Goal: Browse casually

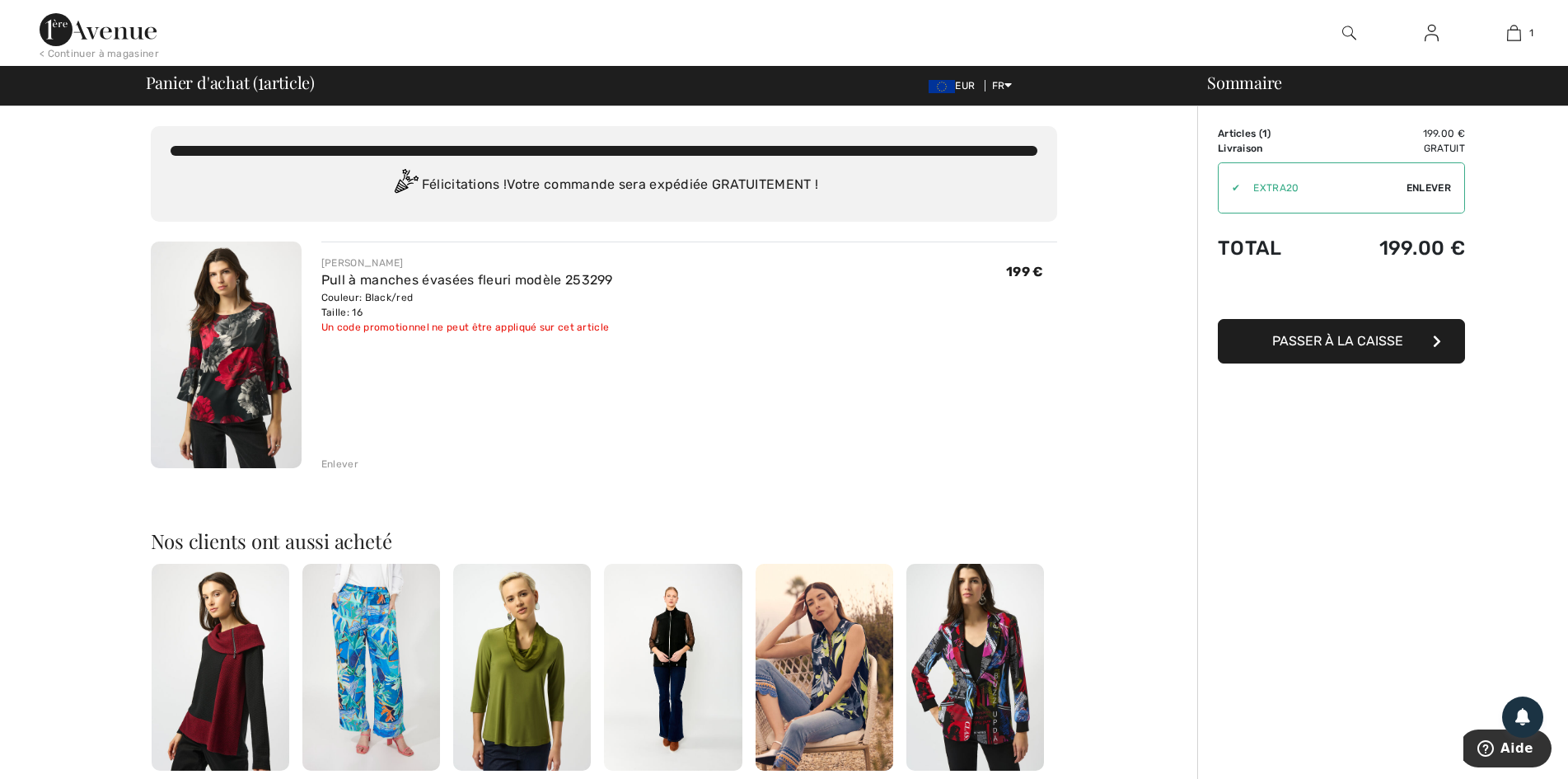
click at [588, 329] on div "Un code promotionnel ne peut être appliqué sur cet article" at bounding box center [467, 328] width 291 height 15
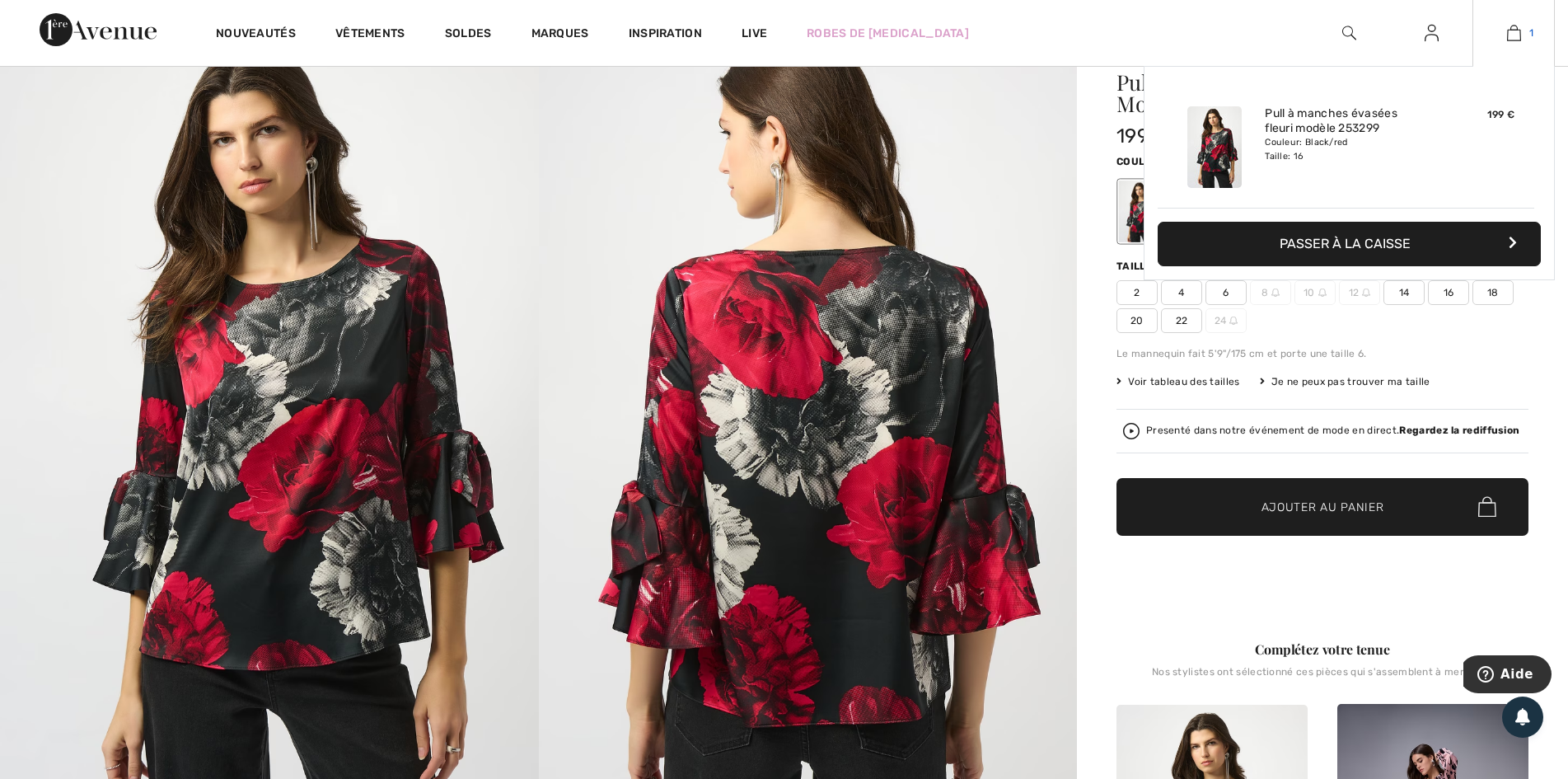
click at [1517, 29] on img at bounding box center [1513, 32] width 14 height 19
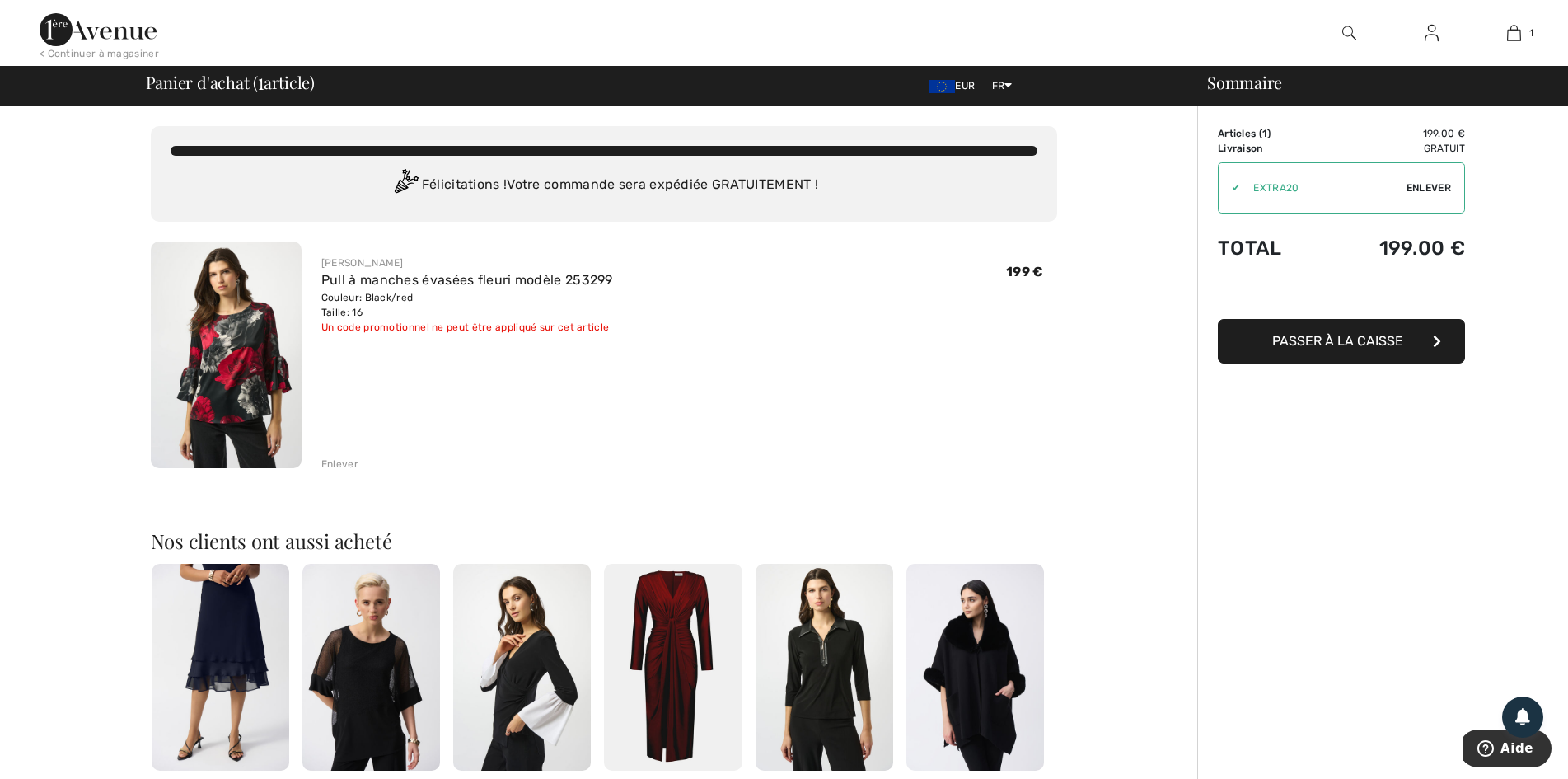
click at [332, 461] on div "Enlever" at bounding box center [340, 464] width 37 height 15
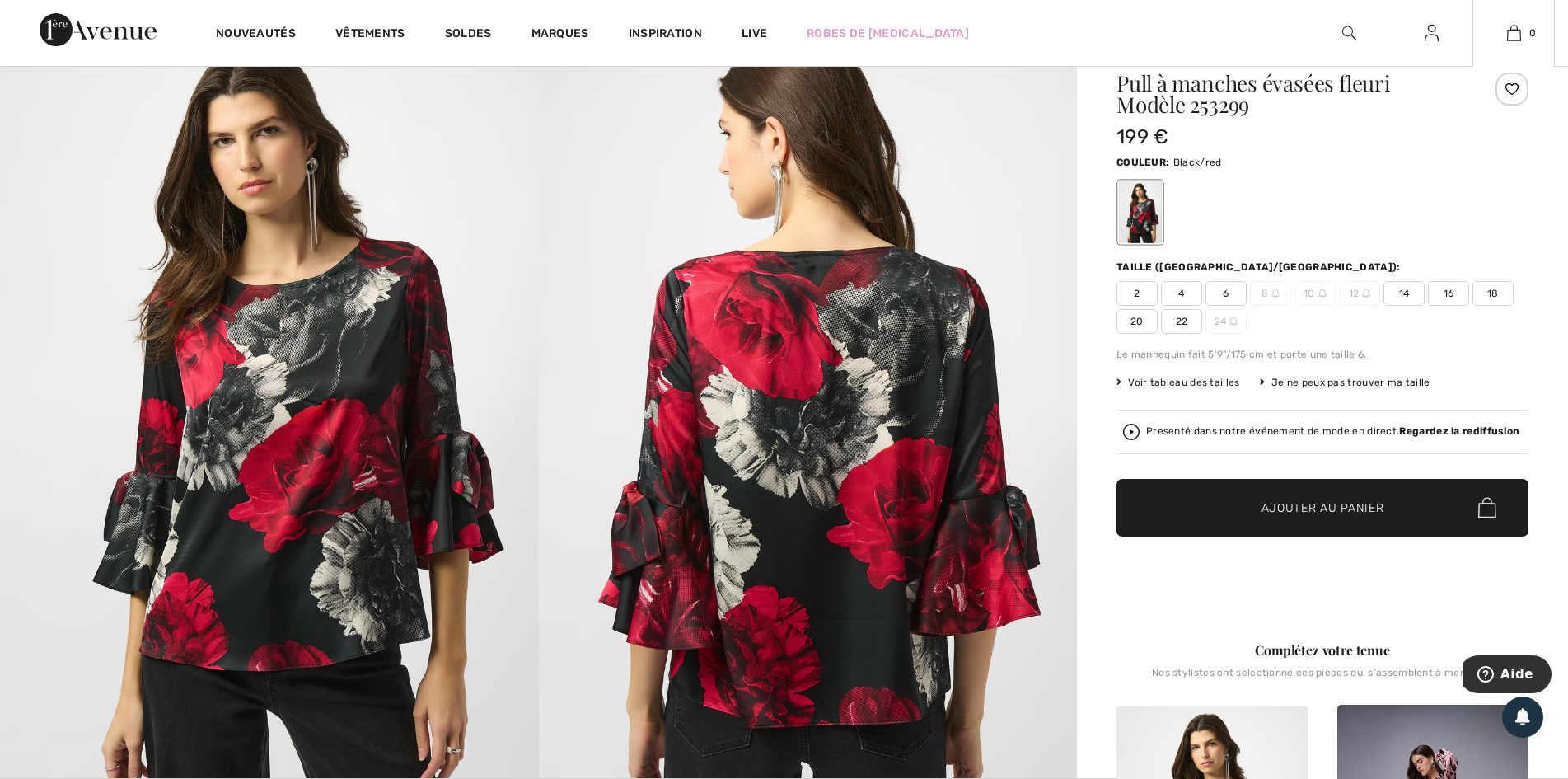
scroll to position [62, 0]
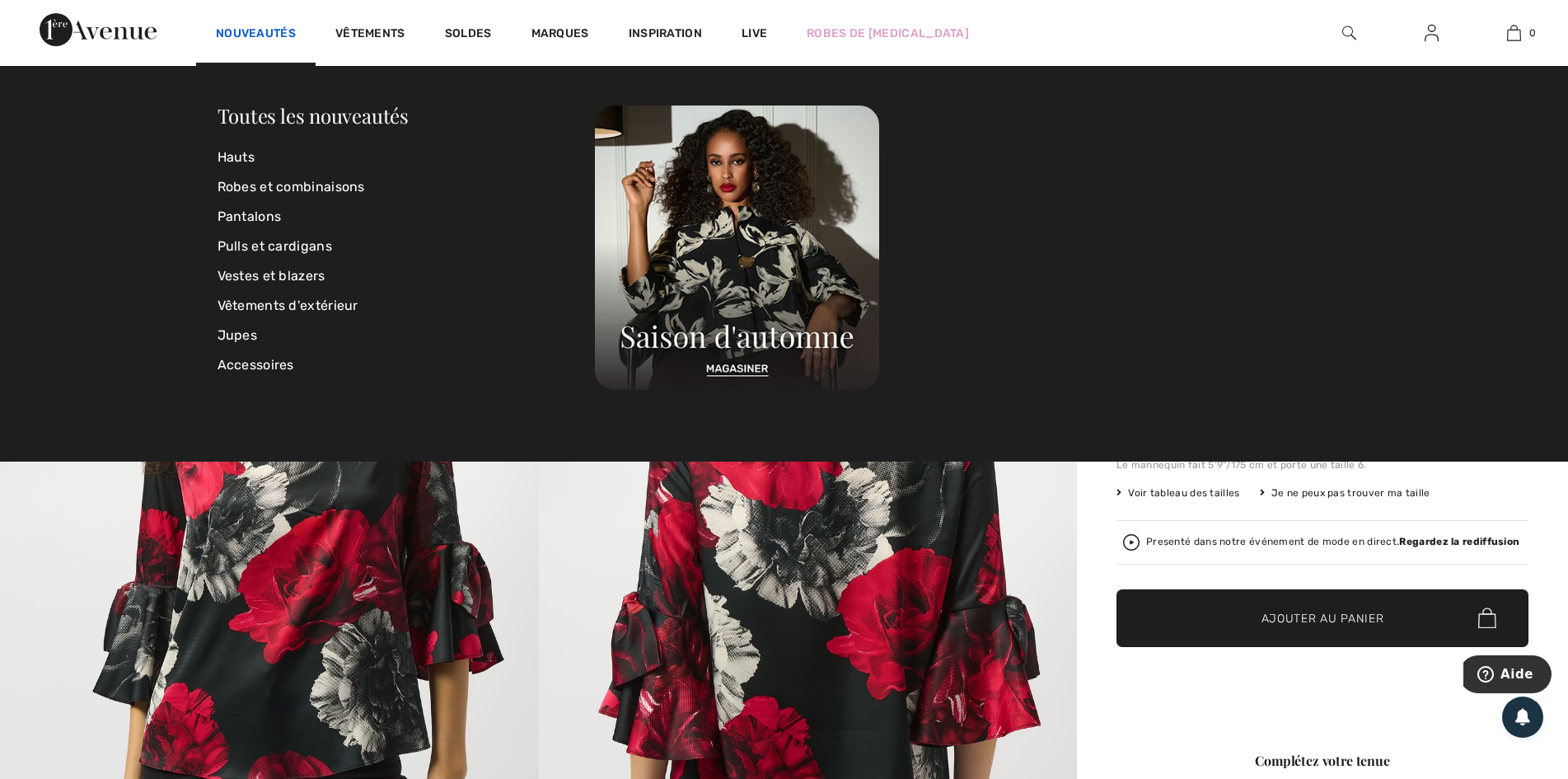
click at [259, 33] on link "Nouveautés" at bounding box center [255, 35] width 80 height 18
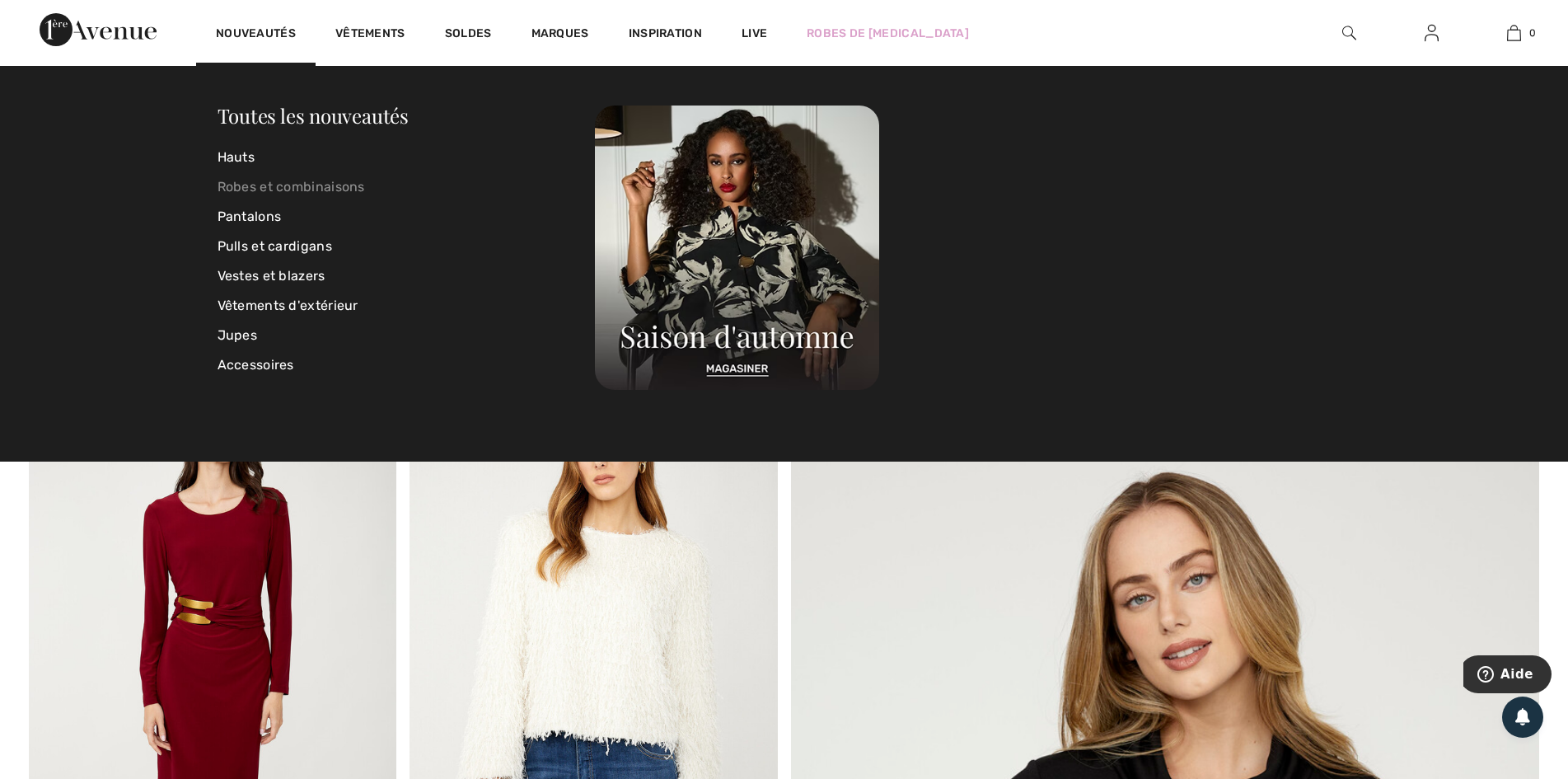
click at [297, 185] on link "Robes et combinaisons" at bounding box center [406, 187] width 378 height 29
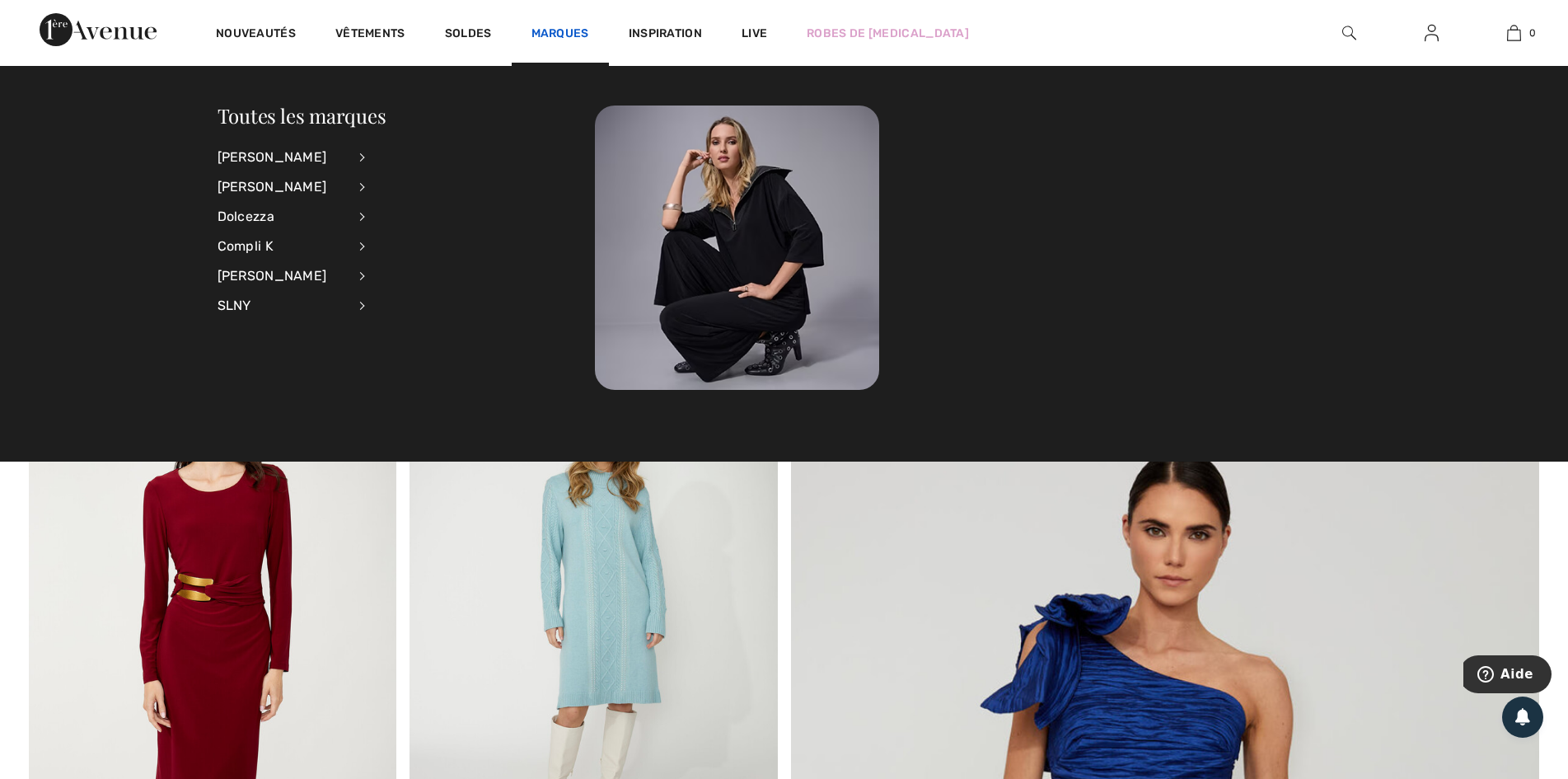
click at [560, 27] on link "Marques" at bounding box center [560, 35] width 58 height 18
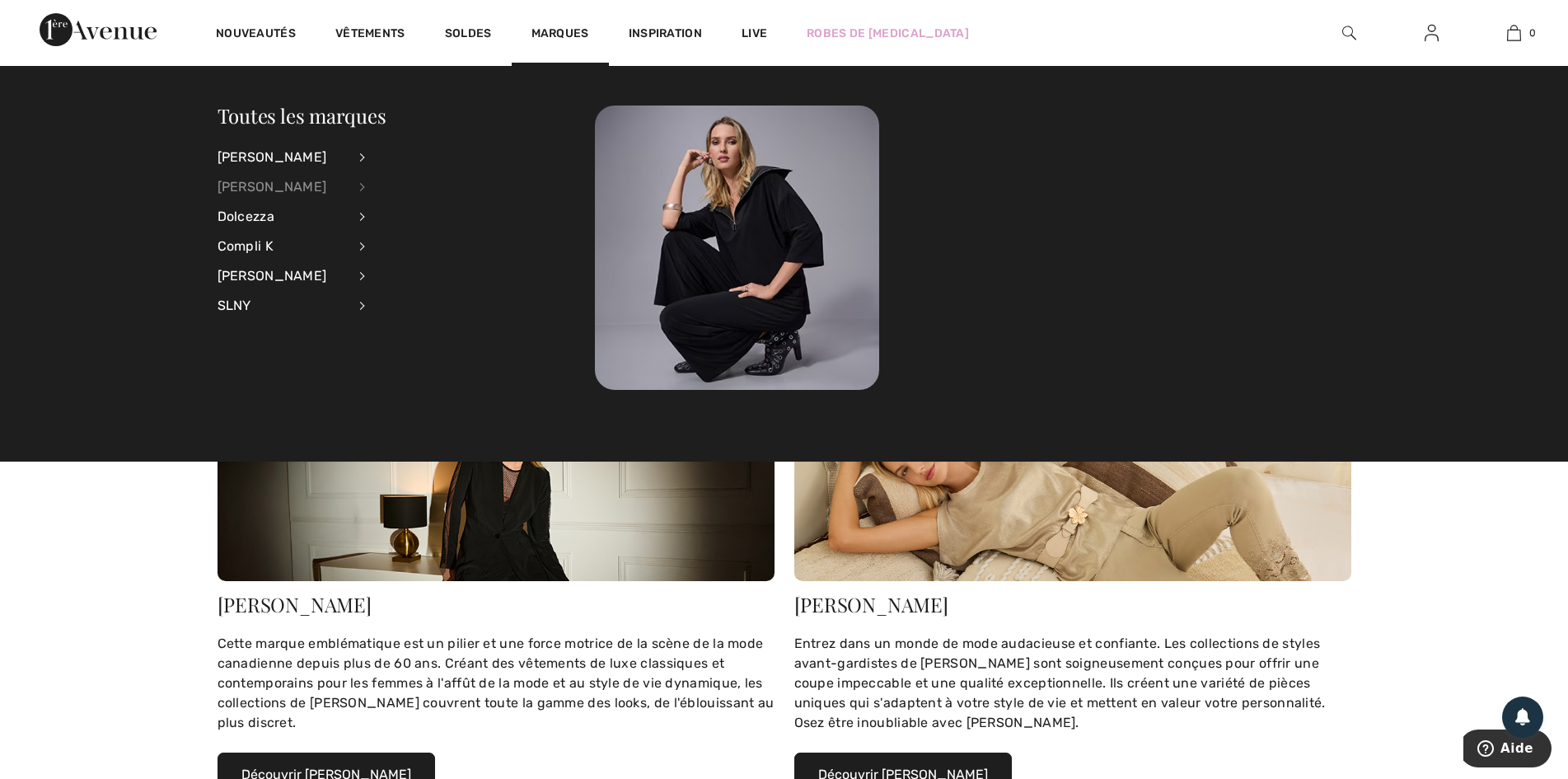
click at [298, 192] on div "[PERSON_NAME]" at bounding box center [282, 187] width 130 height 29
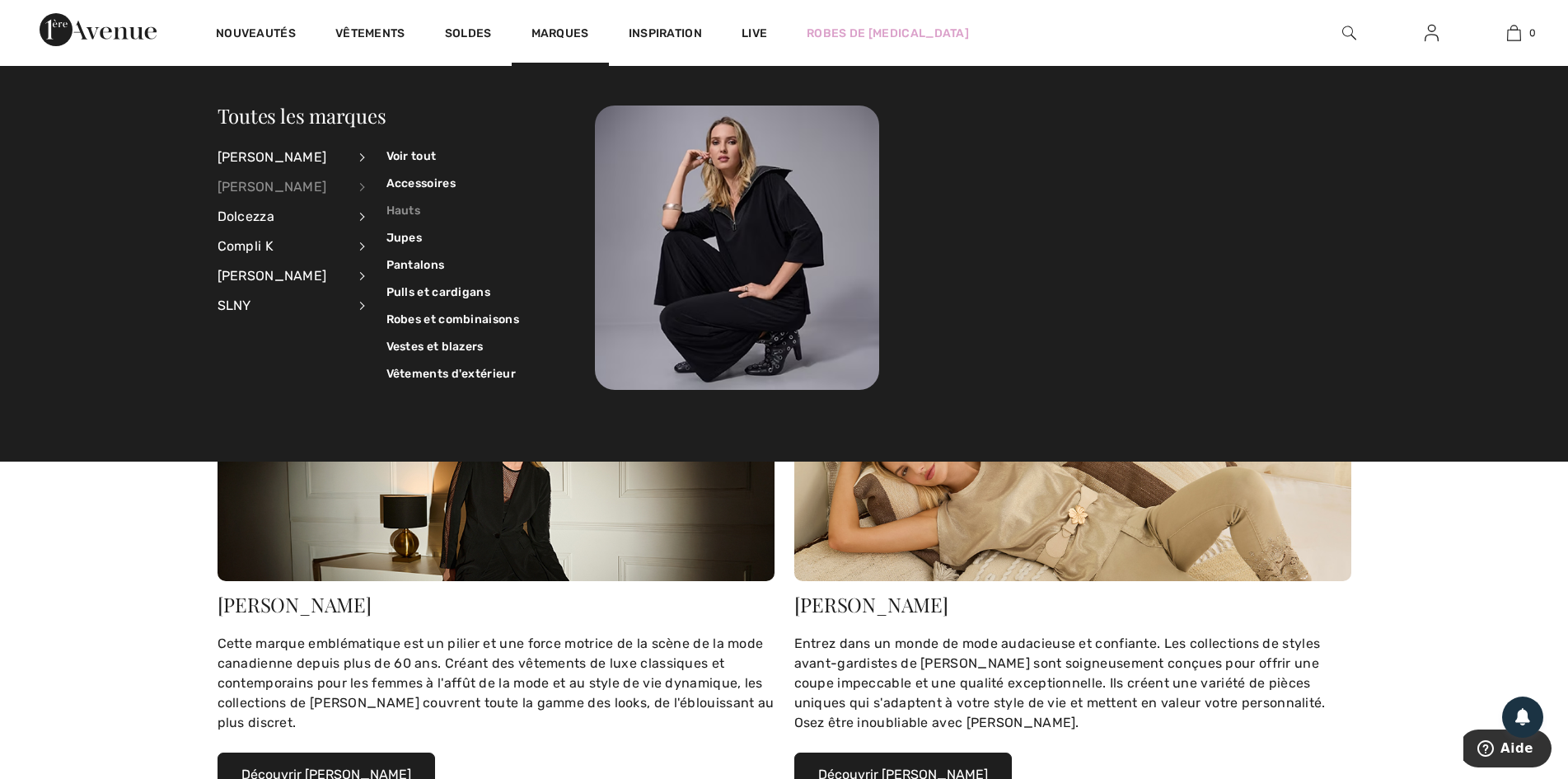
click at [410, 214] on link "Hauts" at bounding box center [453, 211] width 133 height 27
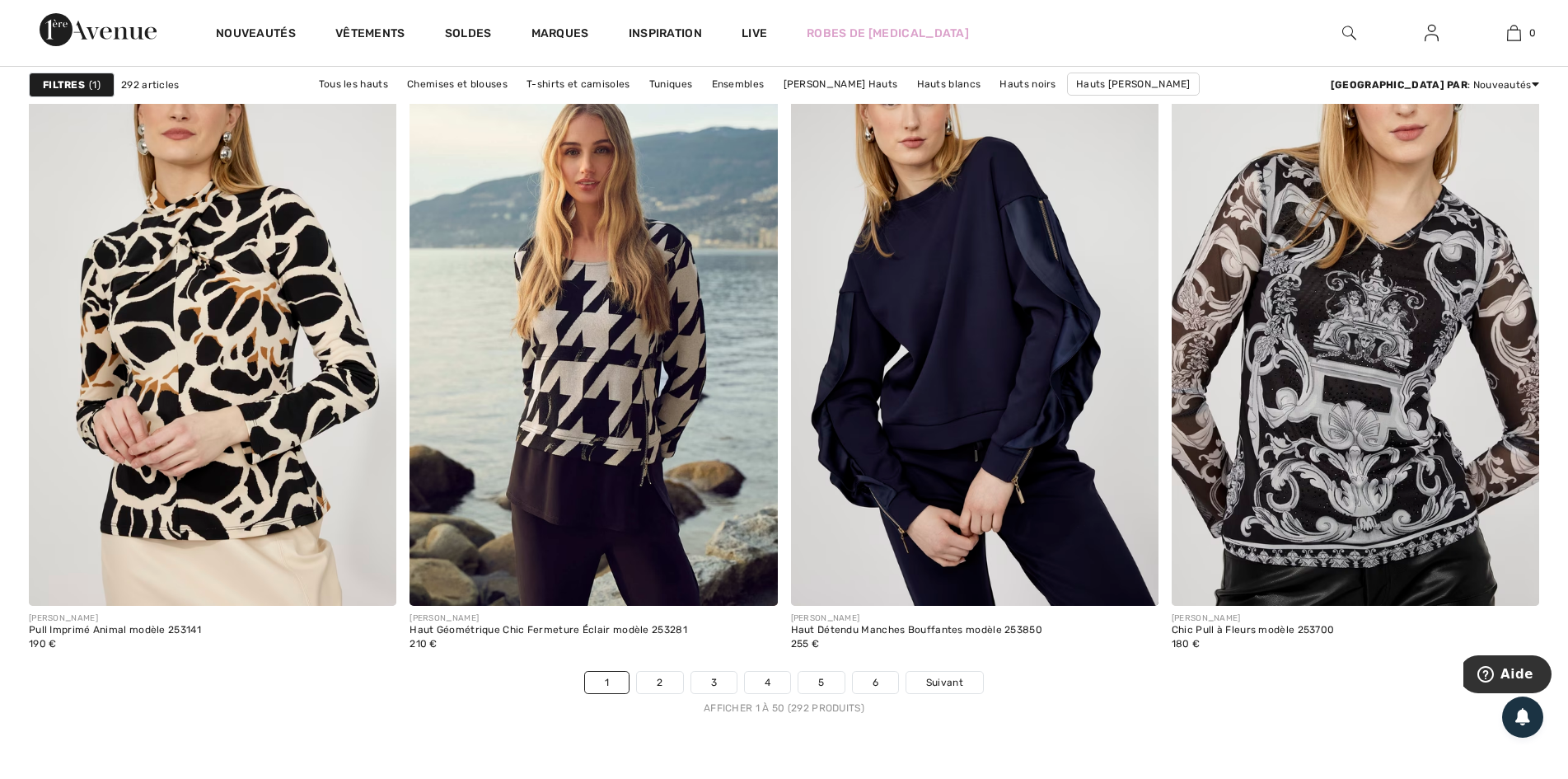
scroll to position [9516, 0]
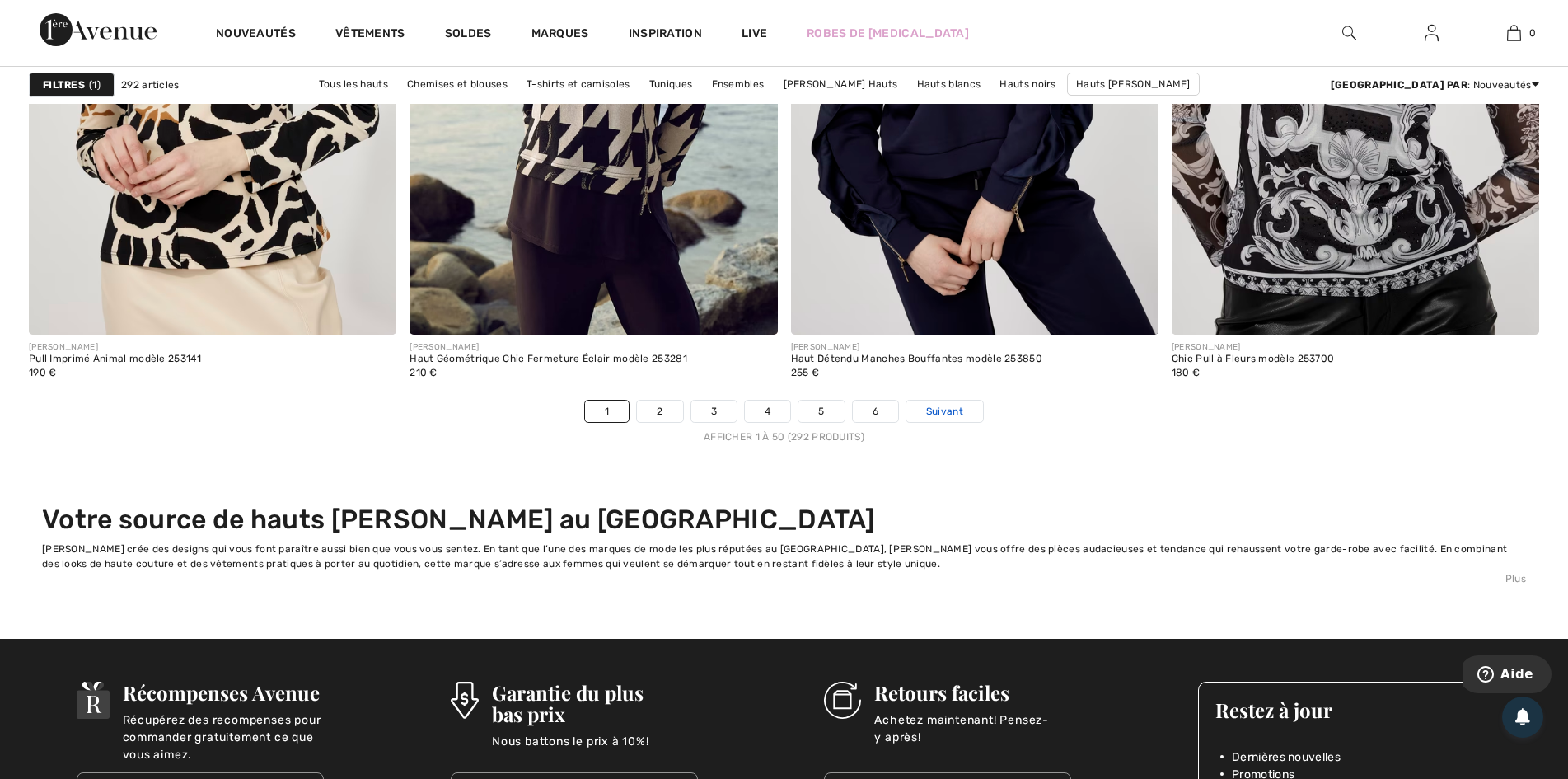
click at [954, 411] on span "Suivant" at bounding box center [944, 412] width 37 height 15
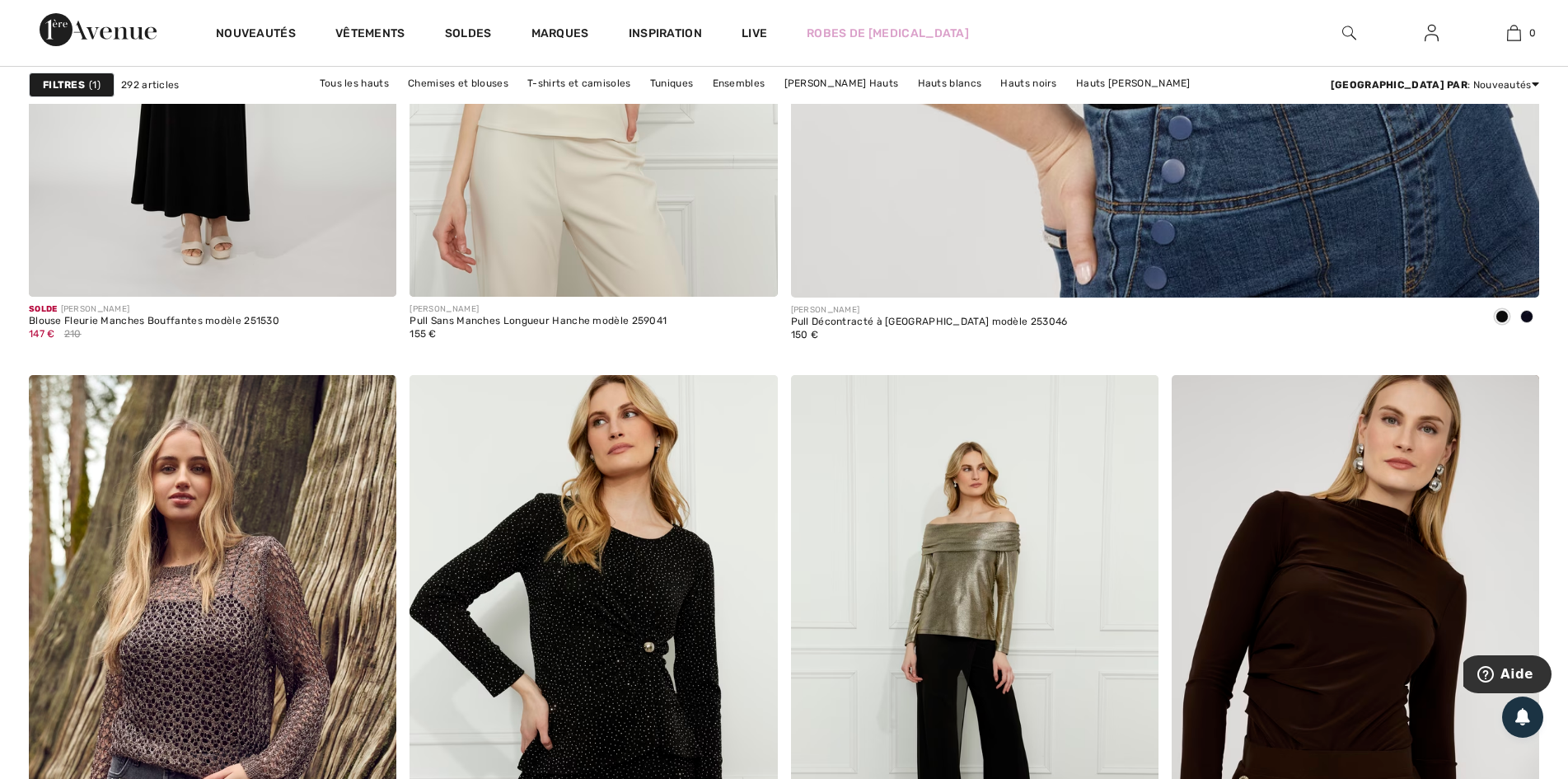
scroll to position [366, 0]
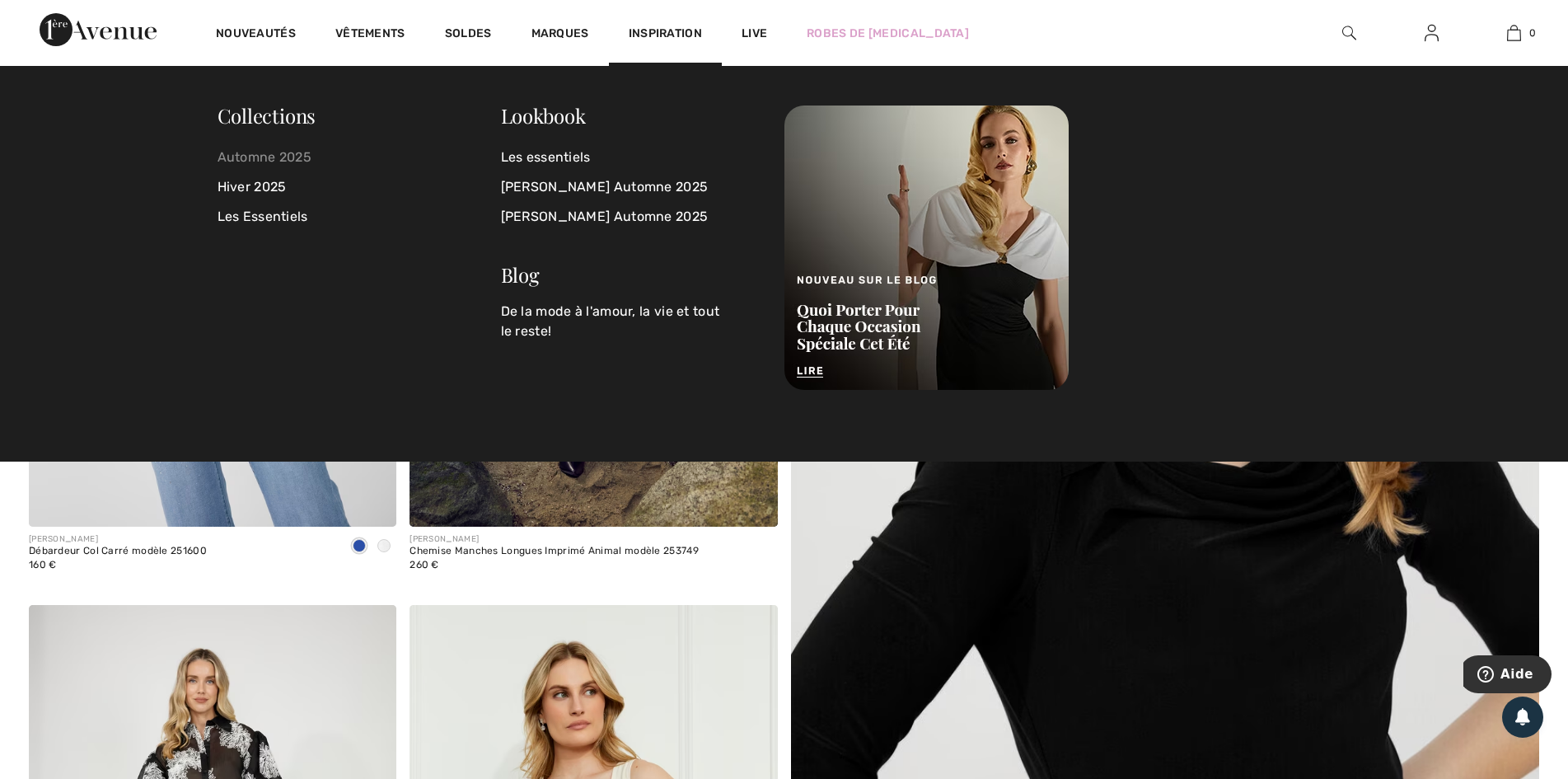
click at [290, 153] on link "Automne 2025" at bounding box center [359, 157] width 284 height 29
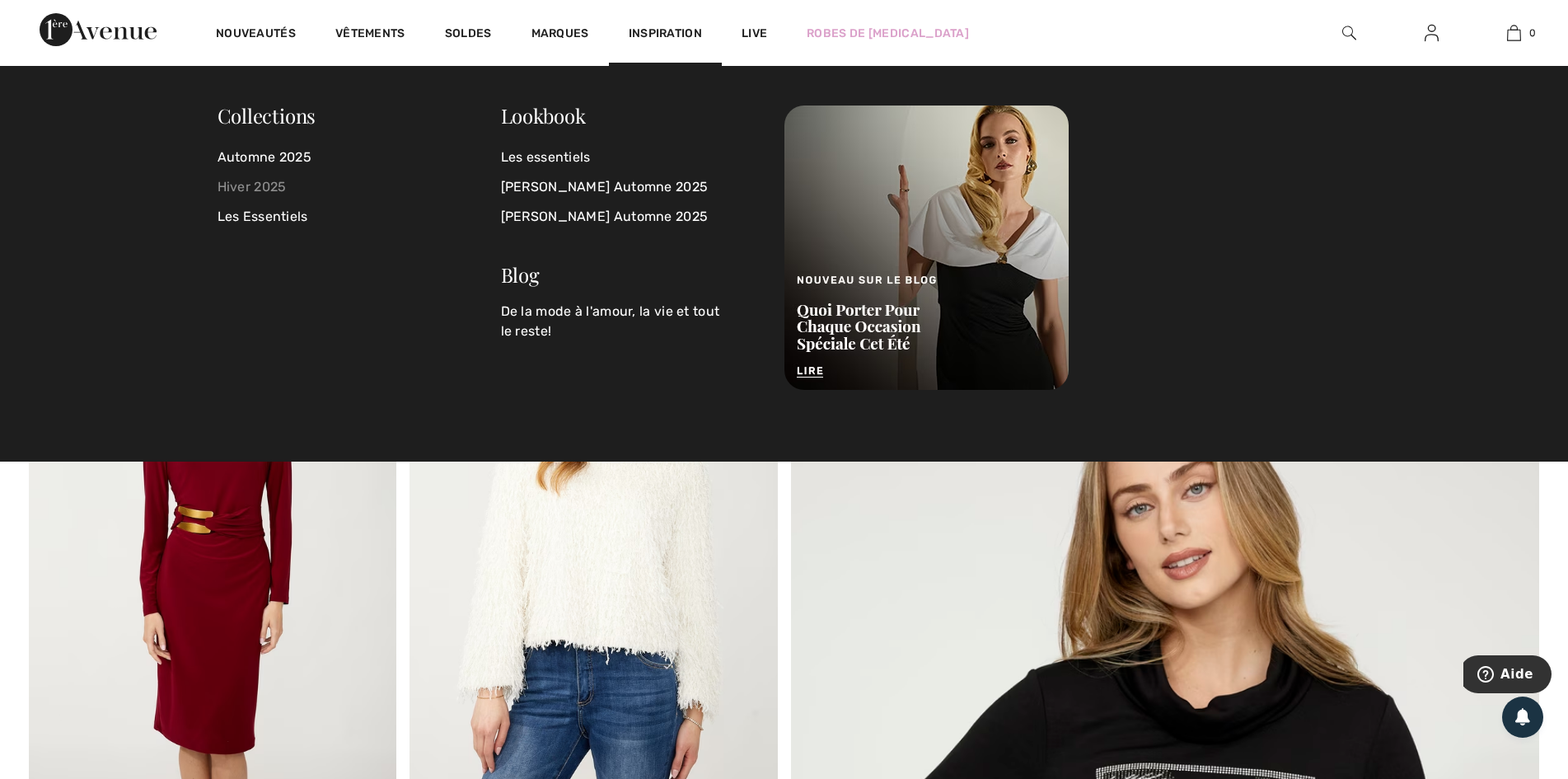
click at [263, 184] on link "Hiver 2025" at bounding box center [359, 187] width 284 height 29
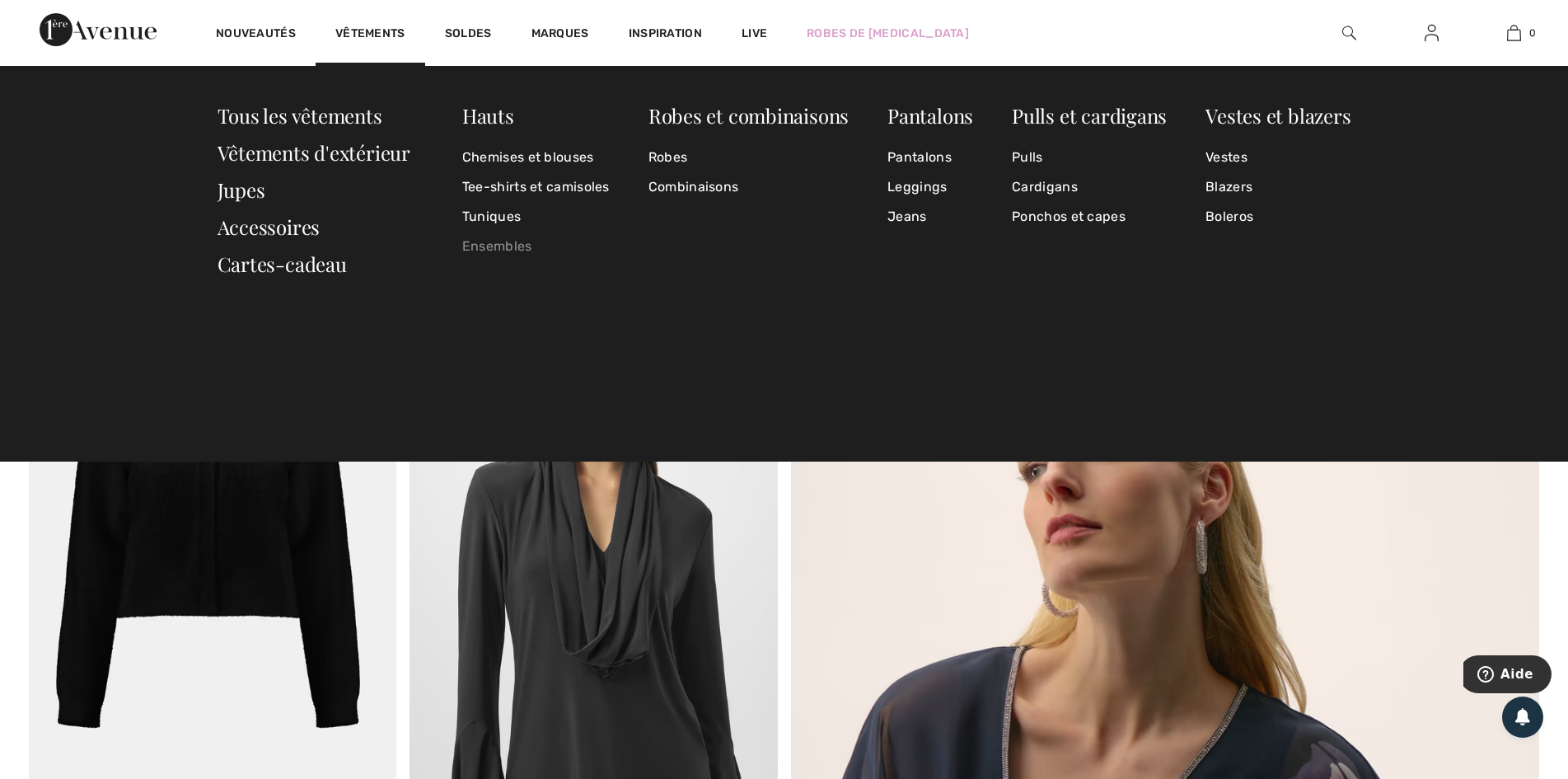
click at [491, 243] on link "Ensembles" at bounding box center [535, 246] width 147 height 29
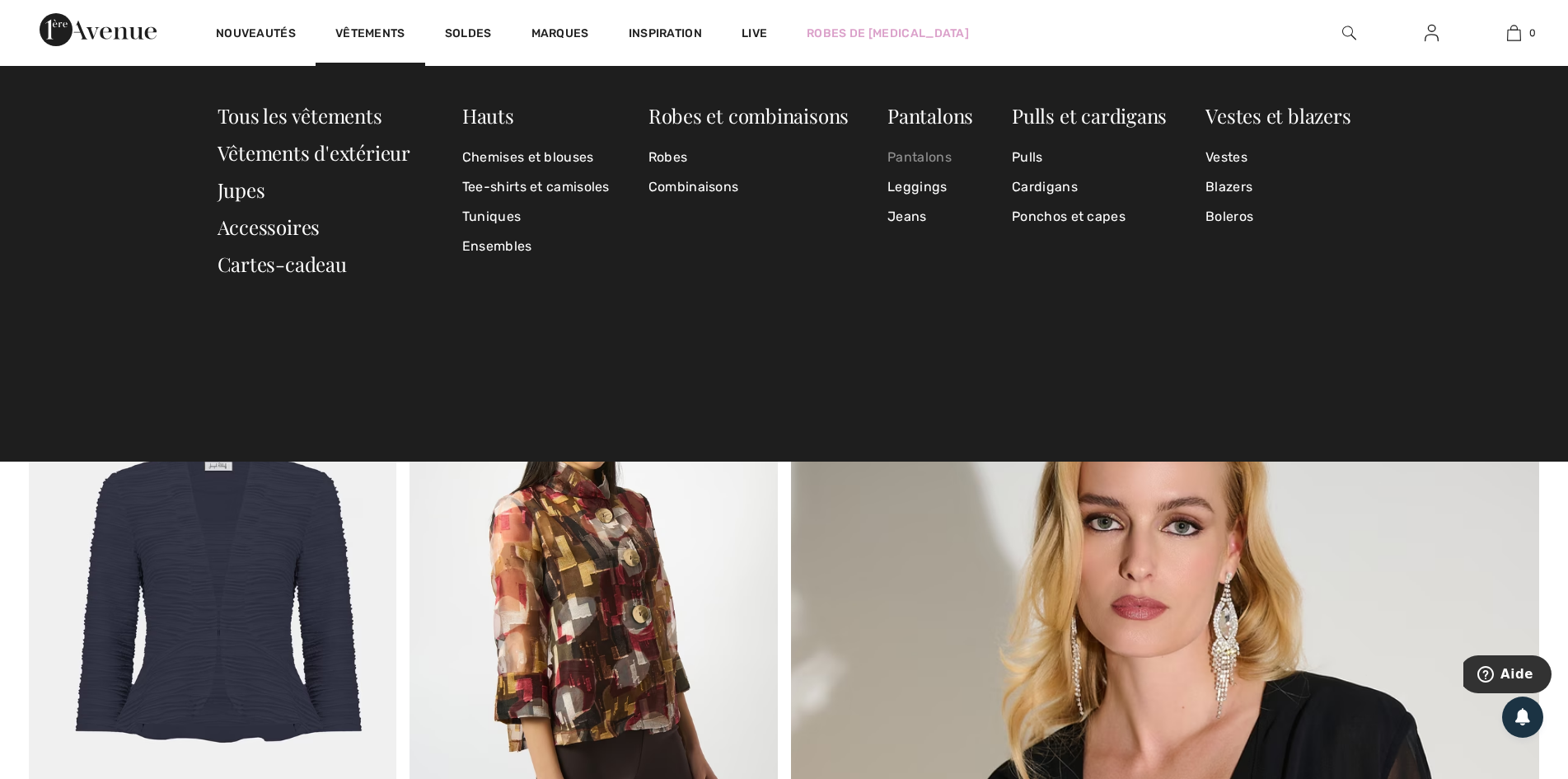
click at [922, 157] on link "Pantalons" at bounding box center [930, 157] width 86 height 29
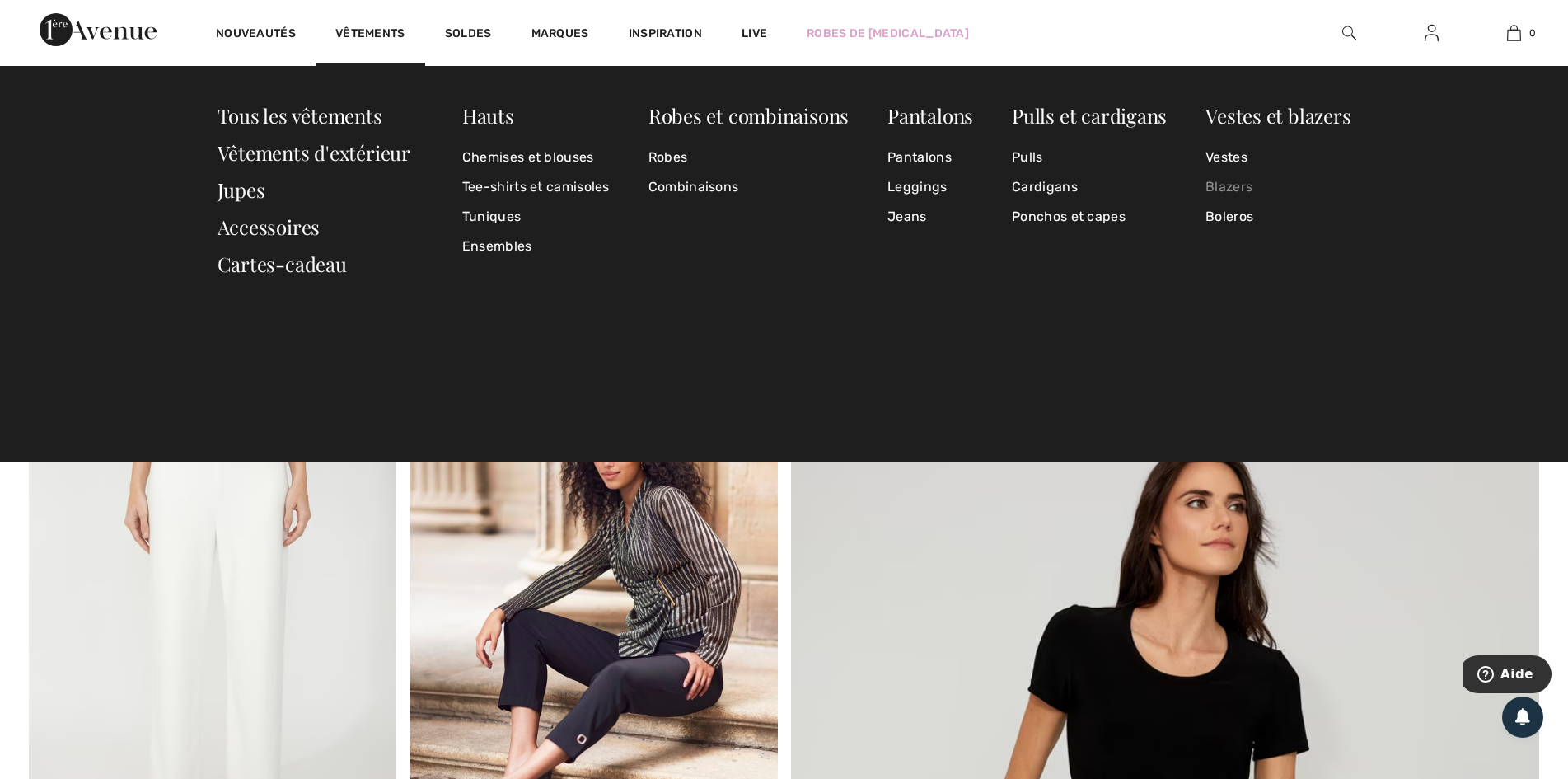
click at [1242, 189] on link "Blazers" at bounding box center [1278, 187] width 145 height 29
click at [1232, 157] on link "Vestes" at bounding box center [1278, 157] width 145 height 29
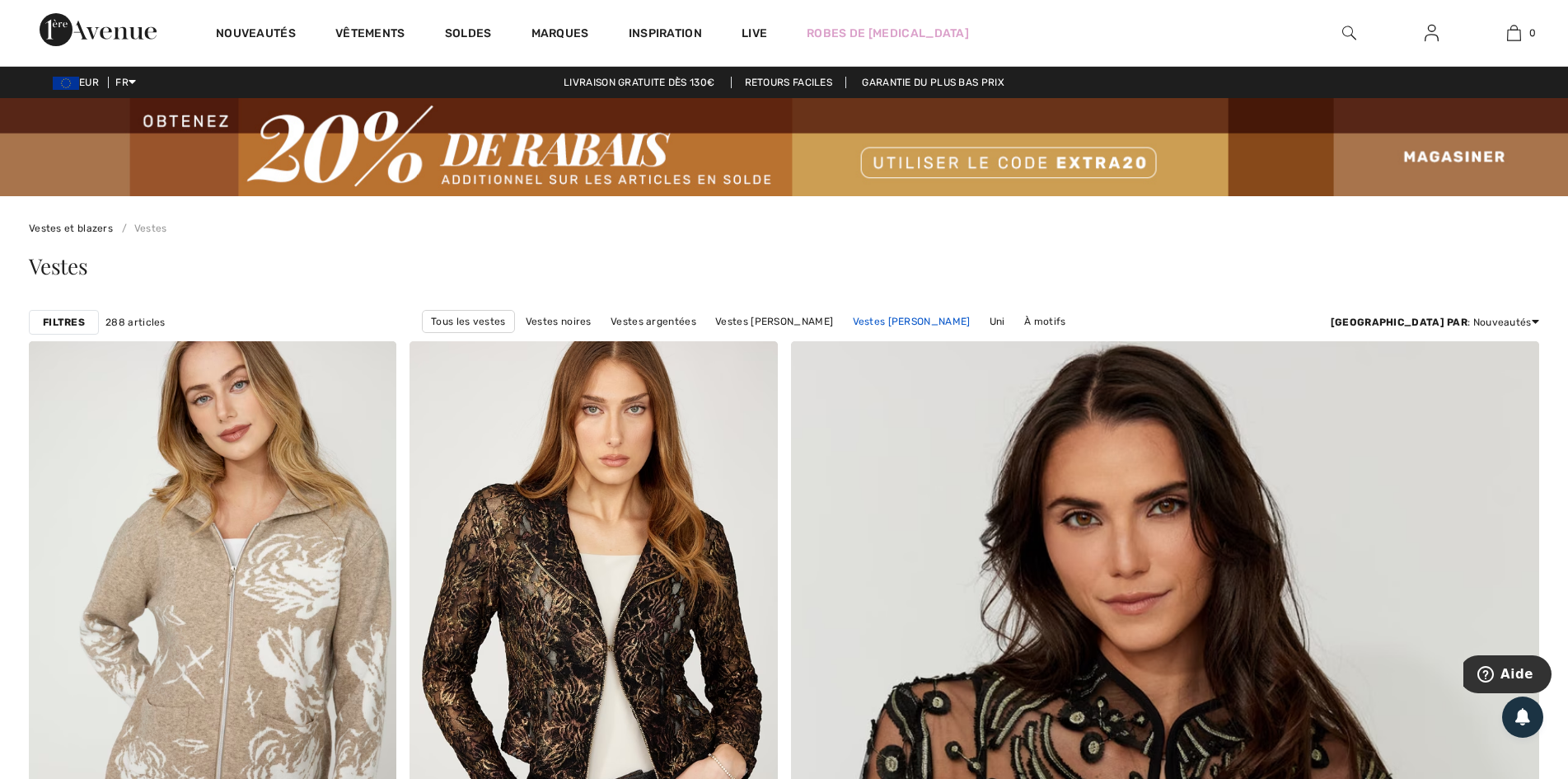
click at [968, 318] on link "Vestes franck Lyman" at bounding box center [912, 321] width 135 height 21
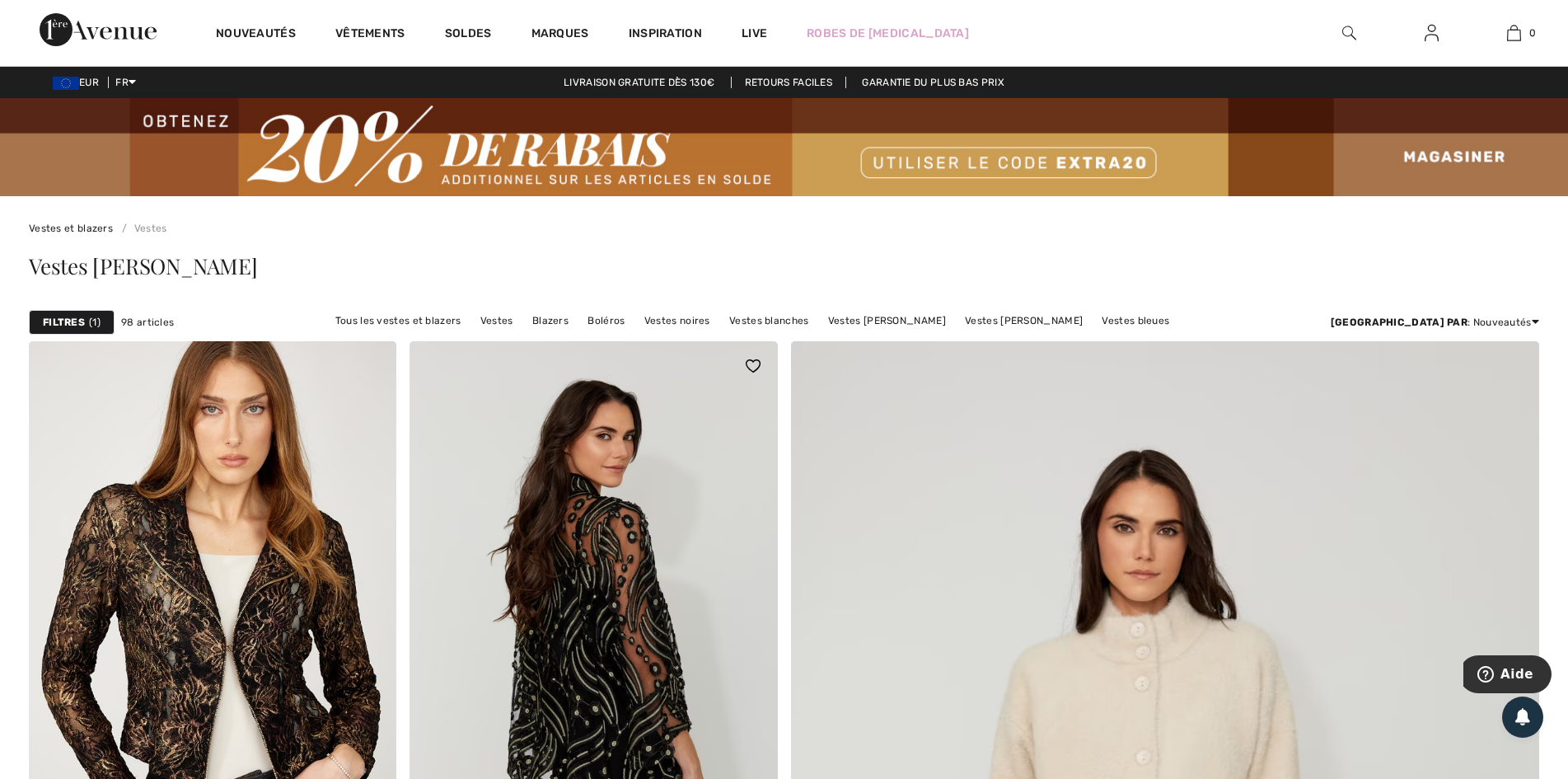
click at [593, 656] on img at bounding box center [593, 616] width 368 height 552
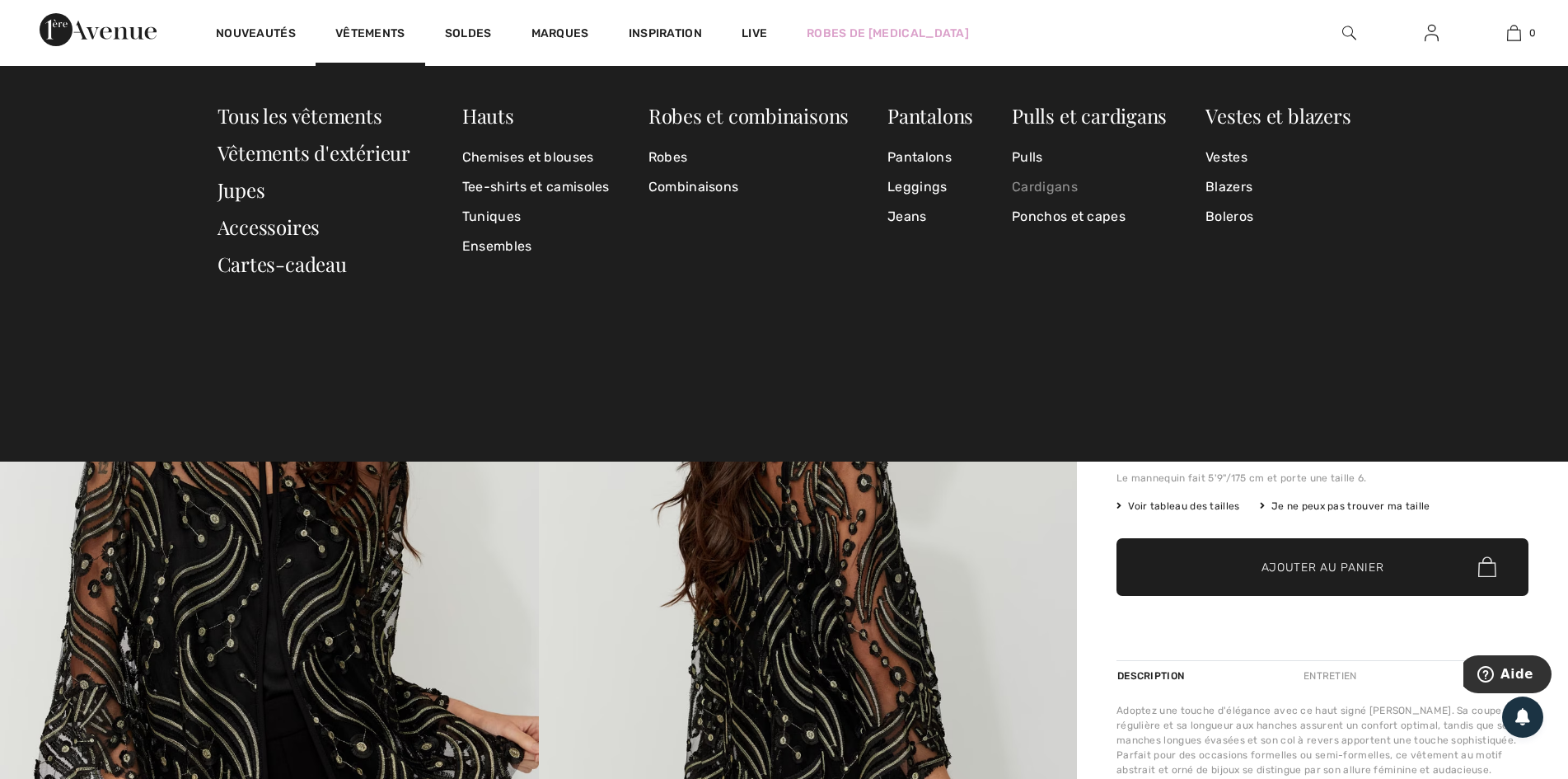
click at [1057, 183] on link "Cardigans" at bounding box center [1089, 187] width 155 height 29
click at [1240, 216] on link "Boleros" at bounding box center [1278, 216] width 145 height 29
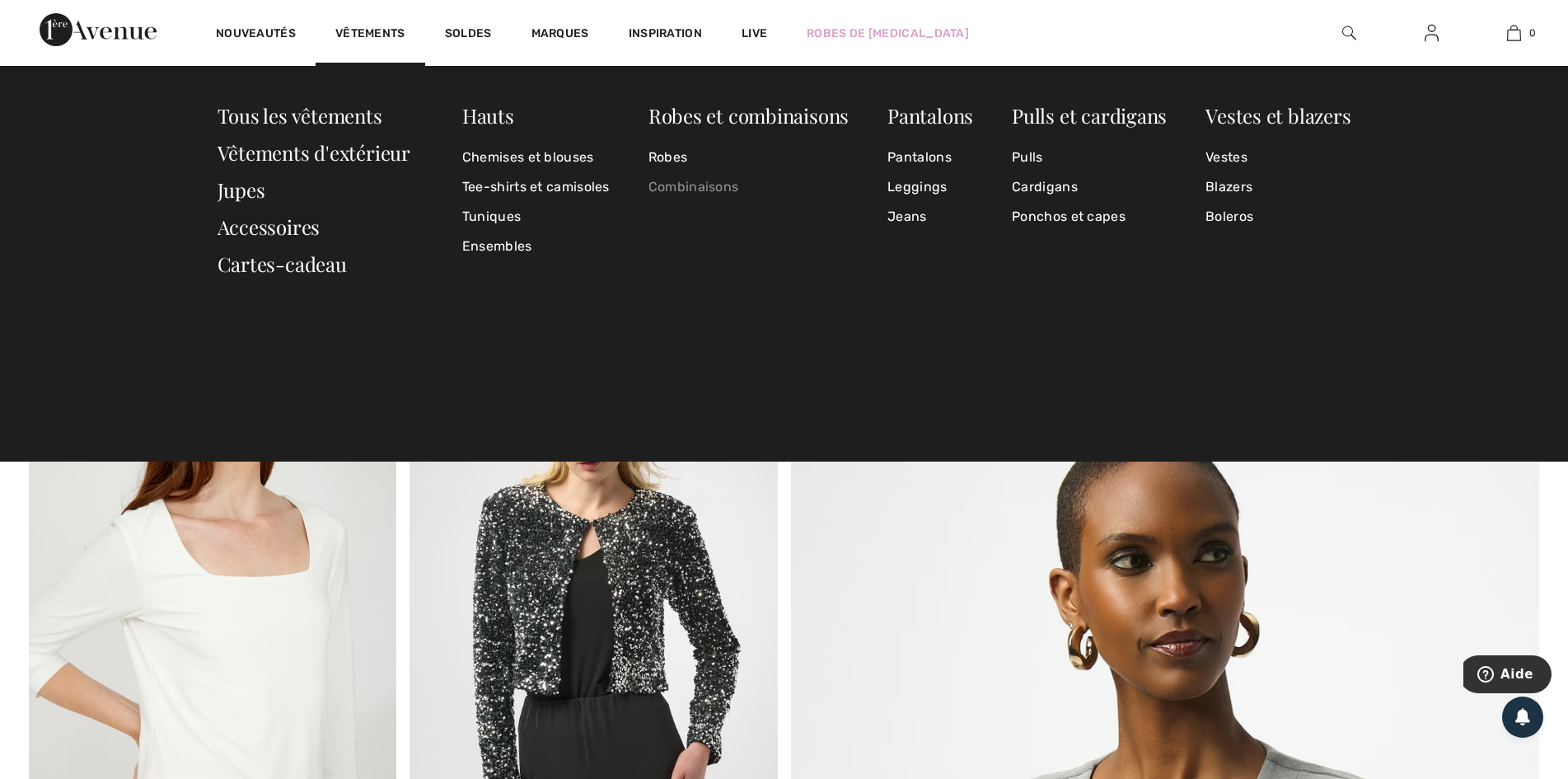
click at [718, 189] on link "Combinaisons" at bounding box center [748, 187] width 200 height 29
